Goal: Task Accomplishment & Management: Complete application form

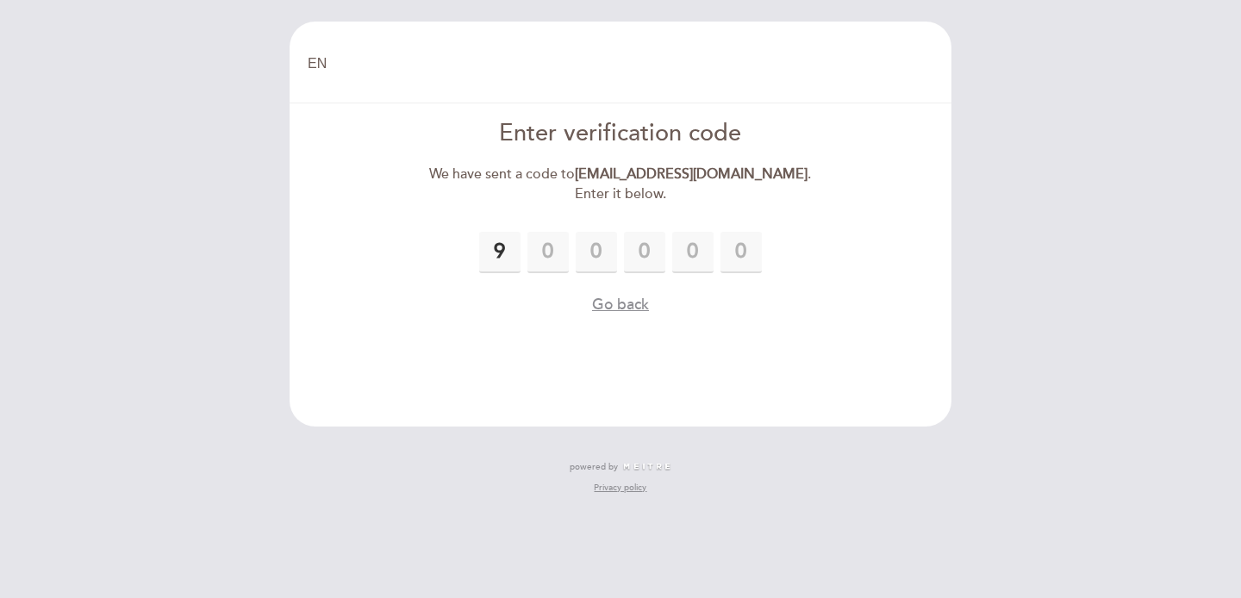
type input "9"
type input "0"
type input "1"
type input "7"
type input "9"
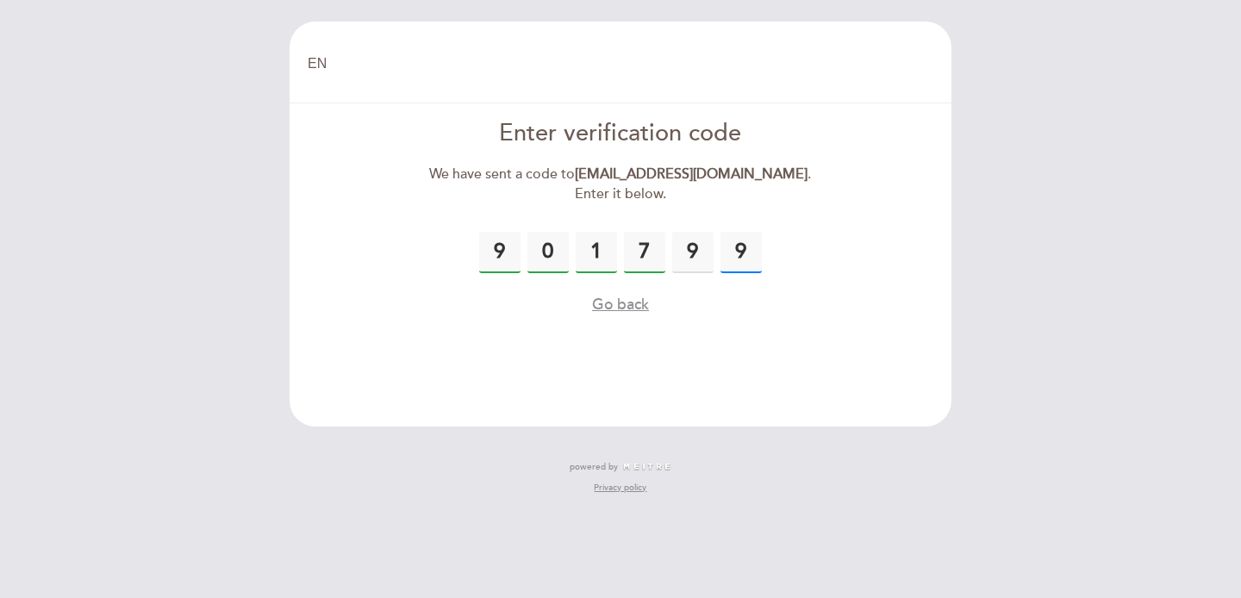
type input "9"
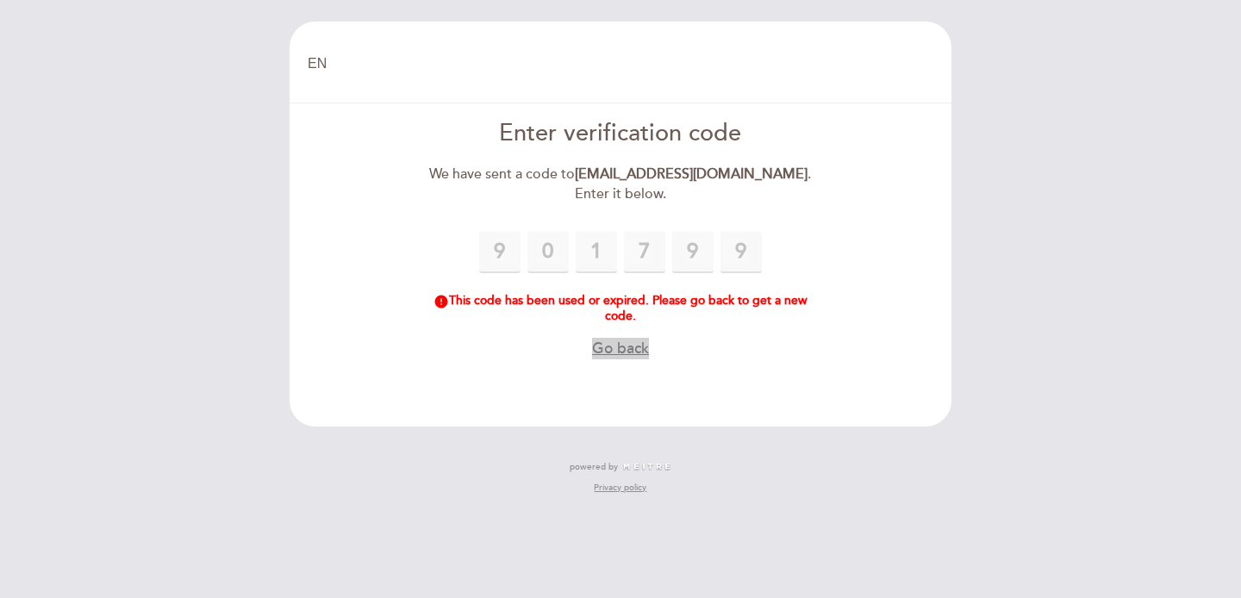
click at [626, 347] on button "Go back" at bounding box center [620, 349] width 57 height 22
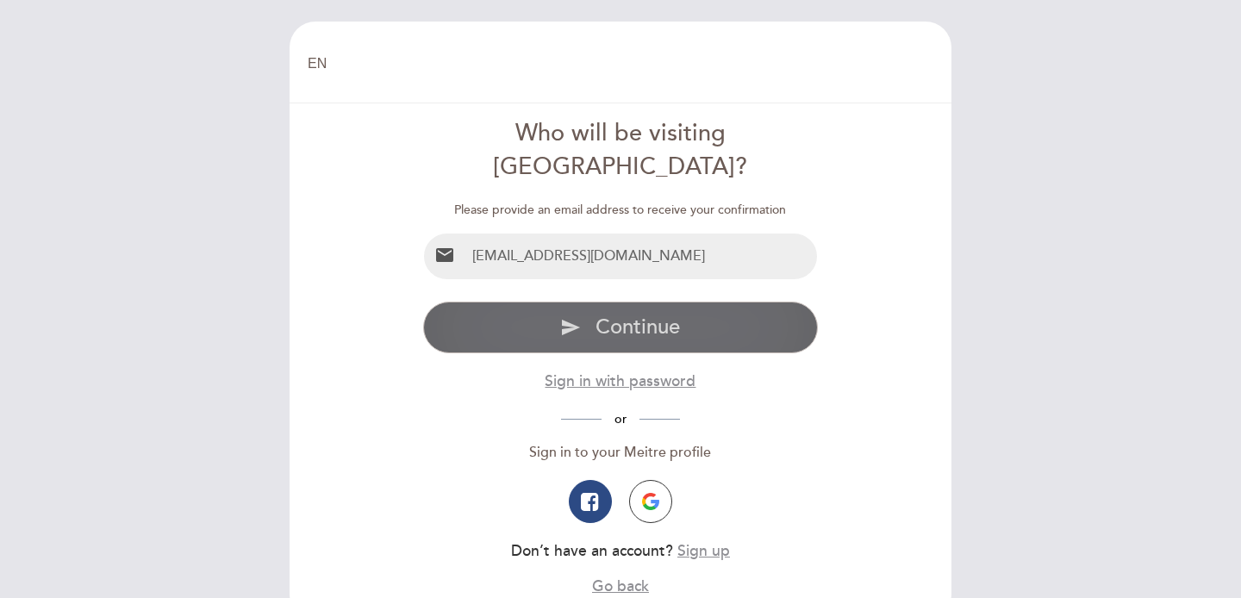
click at [634, 314] on span "Continue" at bounding box center [637, 326] width 84 height 25
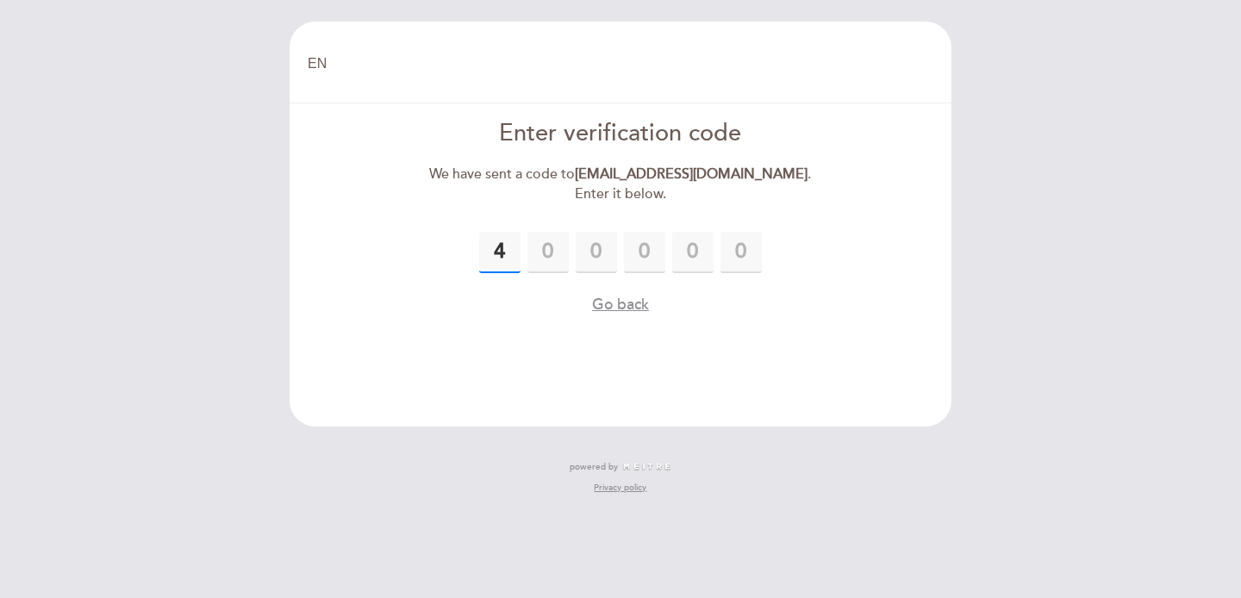
type input "4"
type input "6"
type input "9"
type input "3"
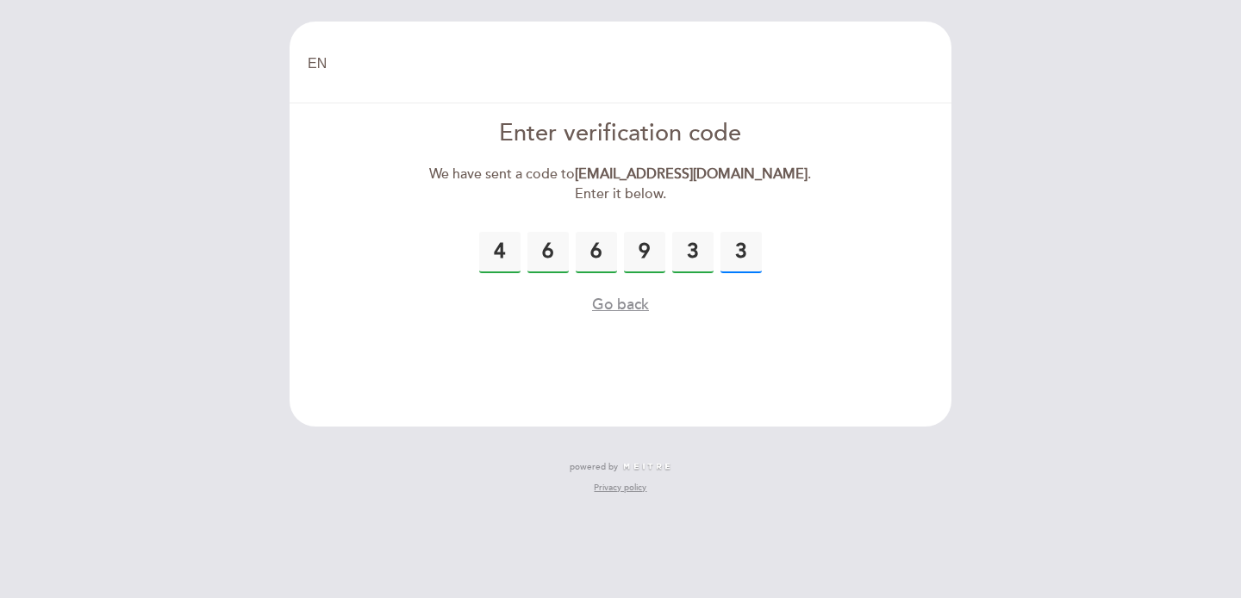
type input "3"
